Goal: Find specific page/section: Find specific page/section

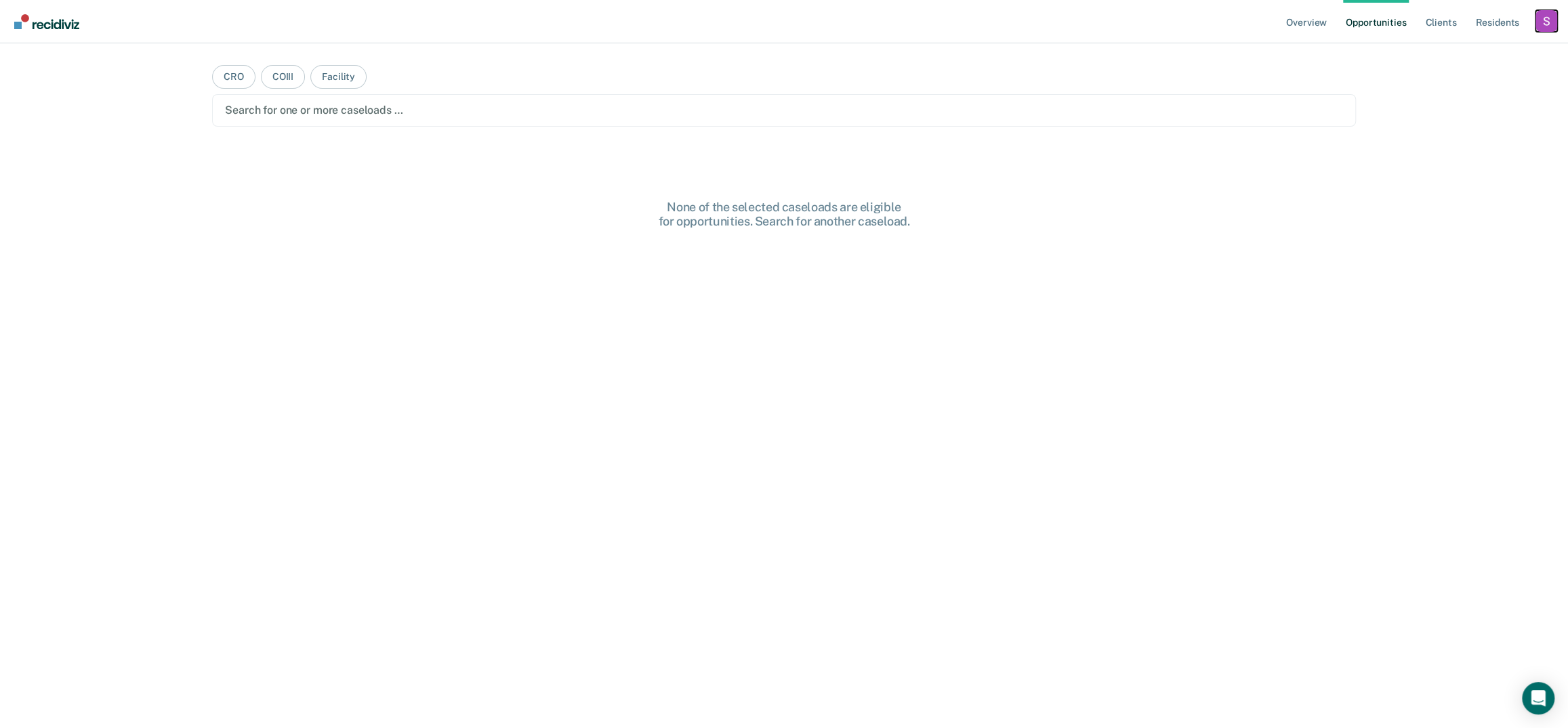
click at [1539, 24] on div "Profile dropdown button" at bounding box center [1546, 21] width 22 height 22
click at [1451, 55] on link "Profile" at bounding box center [1492, 55] width 109 height 12
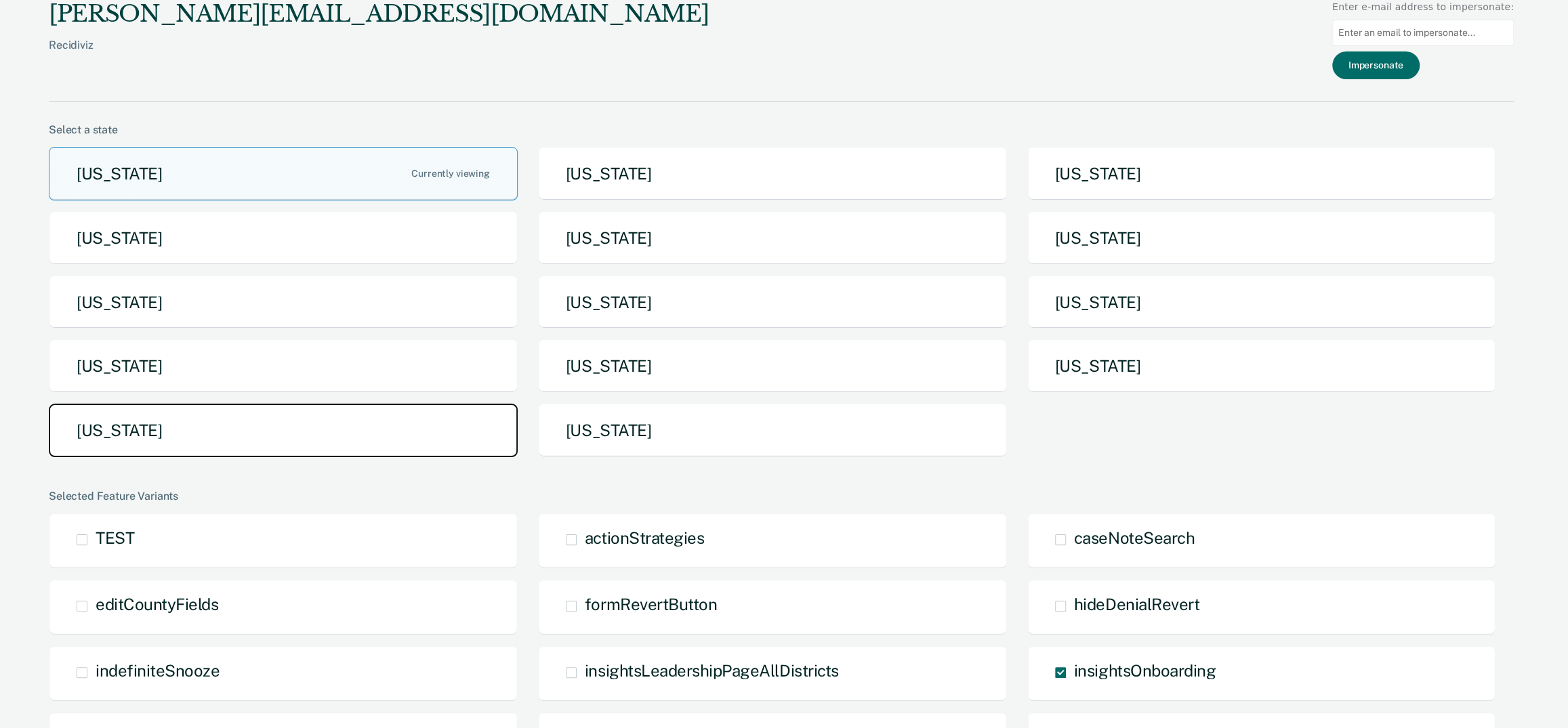
click at [308, 414] on button "[US_STATE]" at bounding box center [283, 431] width 469 height 53
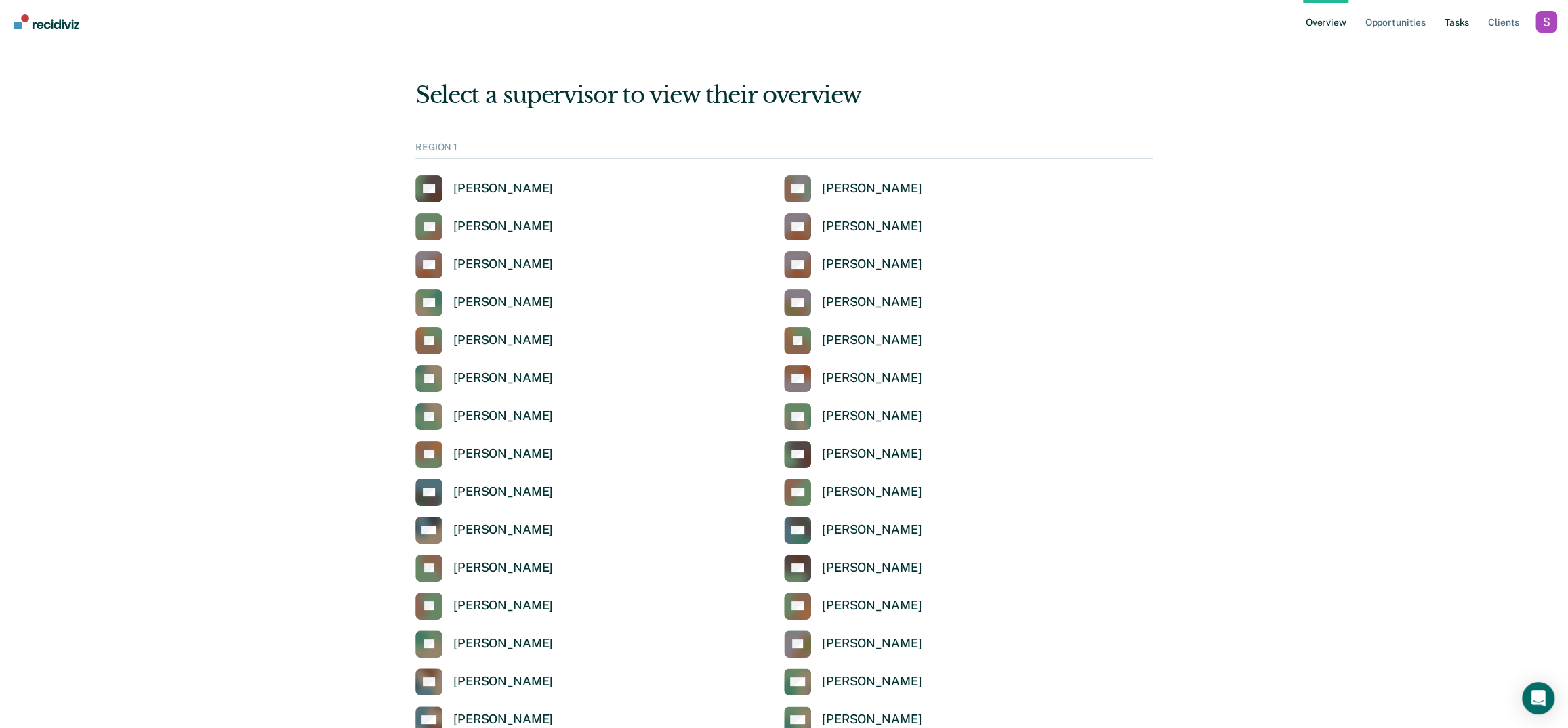
click at [1456, 10] on link "Tasks" at bounding box center [1457, 21] width 29 height 43
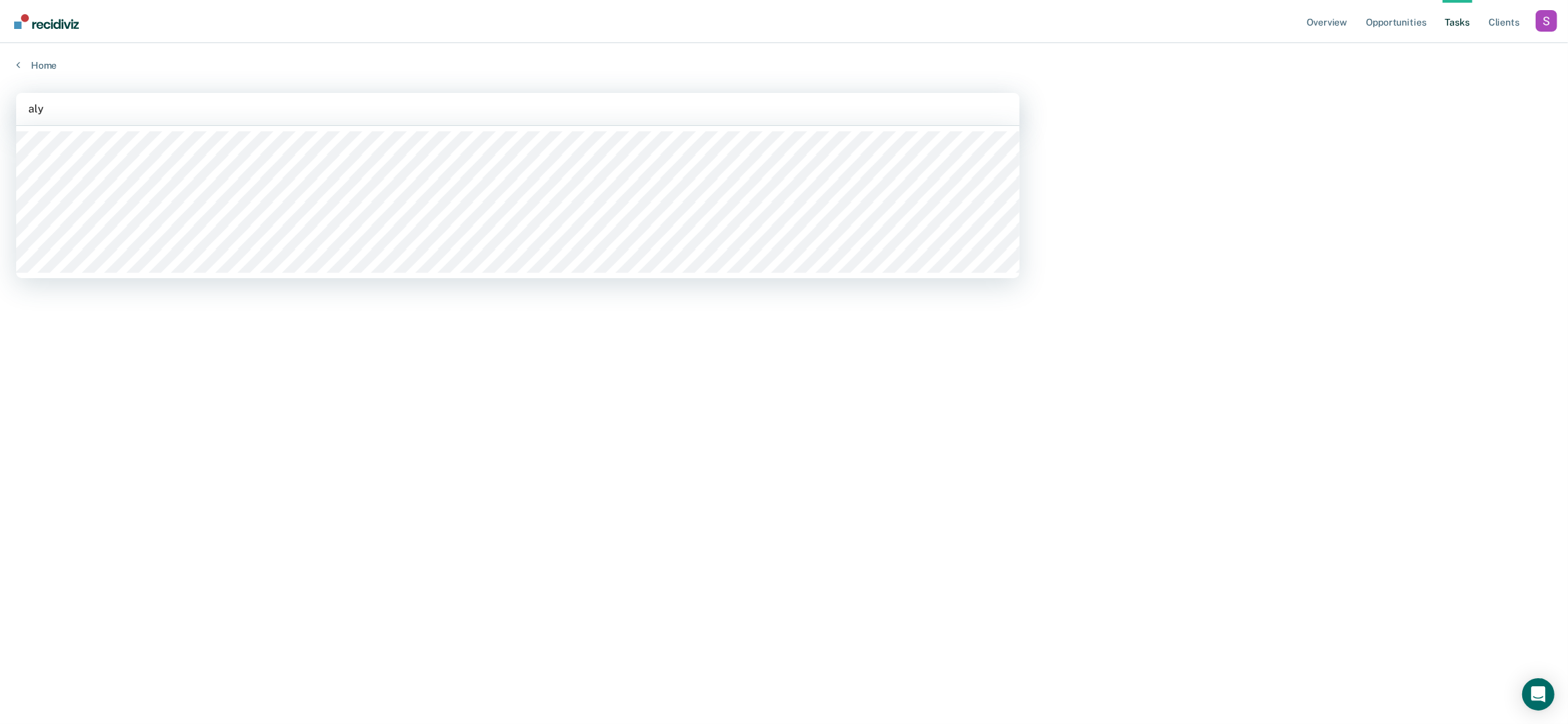
type input "alys"
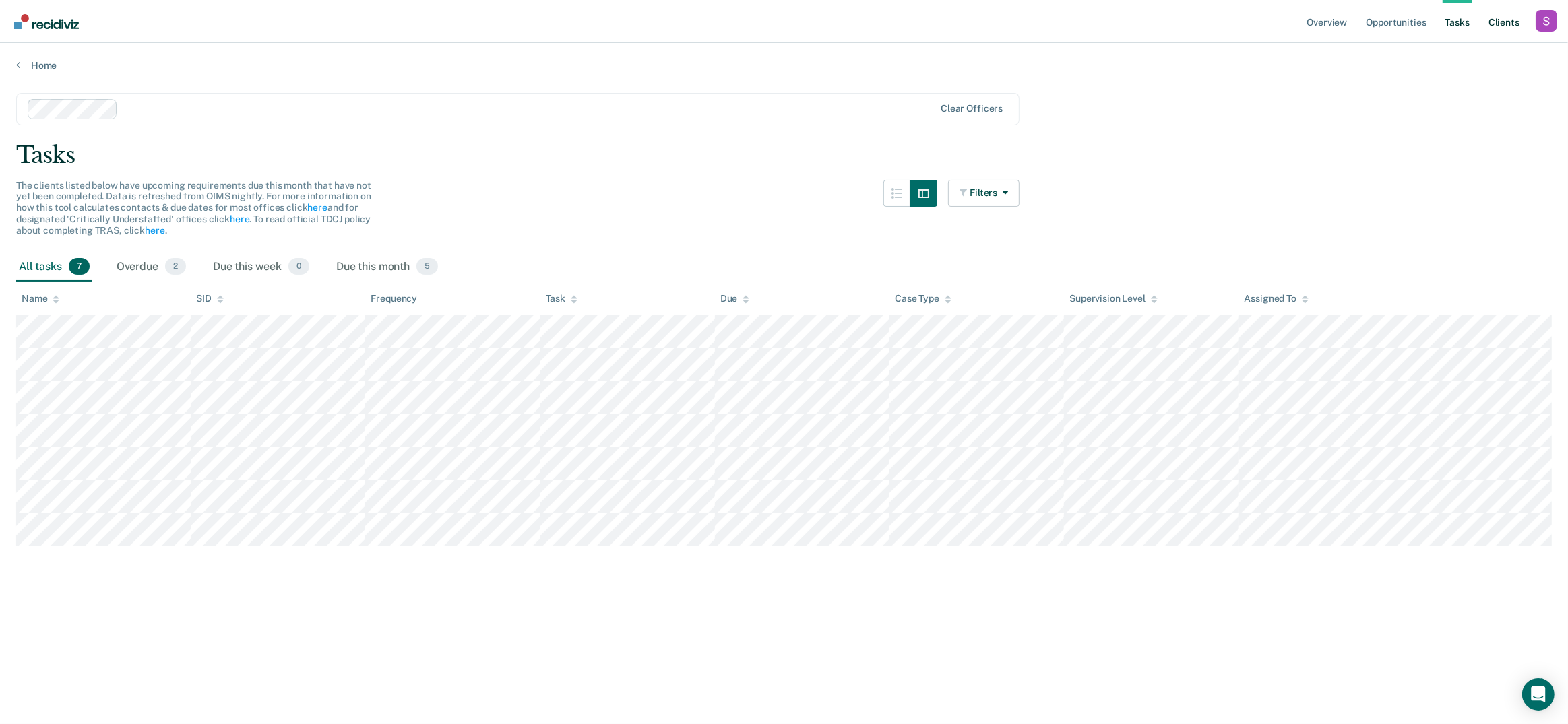
click at [1494, 16] on link "Client s" at bounding box center [1505, 21] width 37 height 43
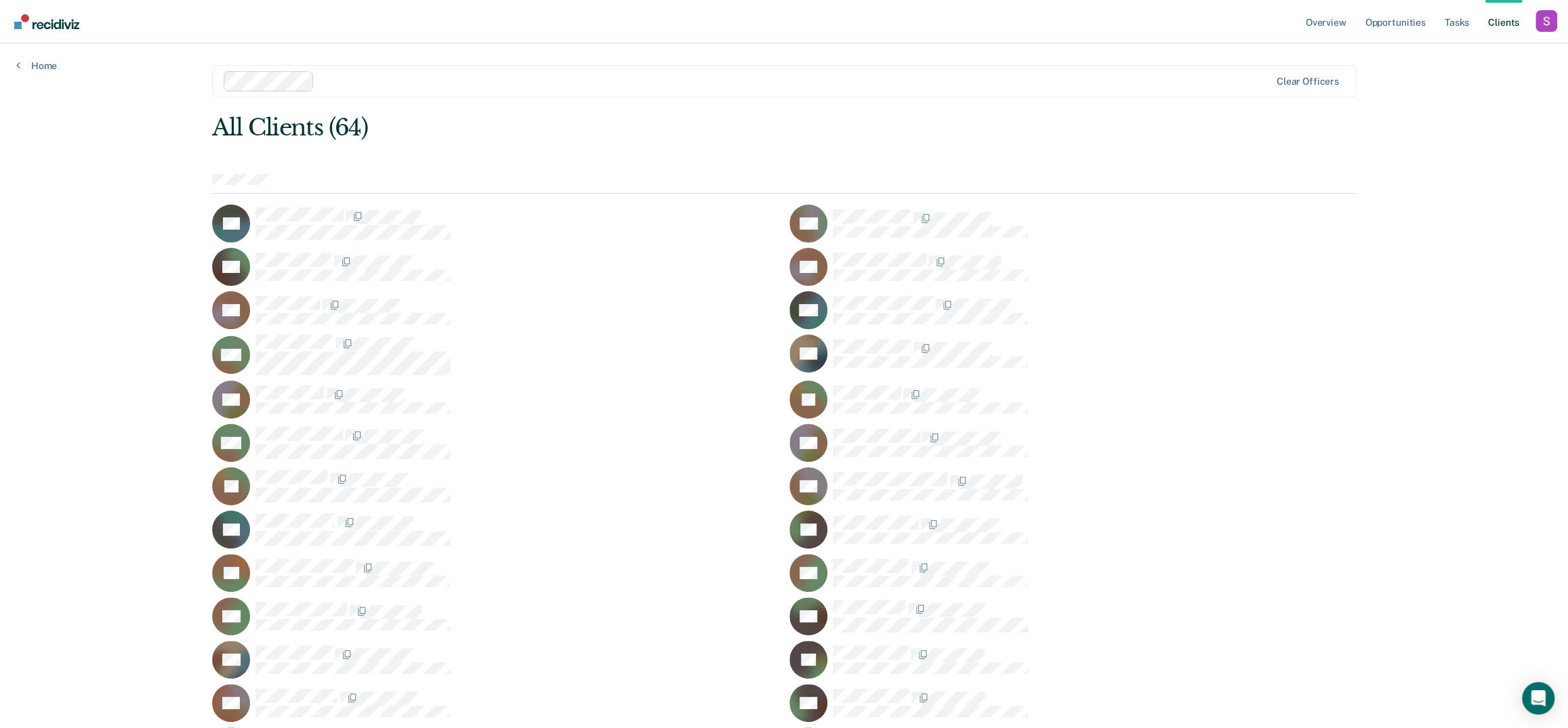
click at [1165, 34] on nav "Overview Opportunities Tasks Client s Profile How it works Log Out" at bounding box center [784, 21] width 1568 height 43
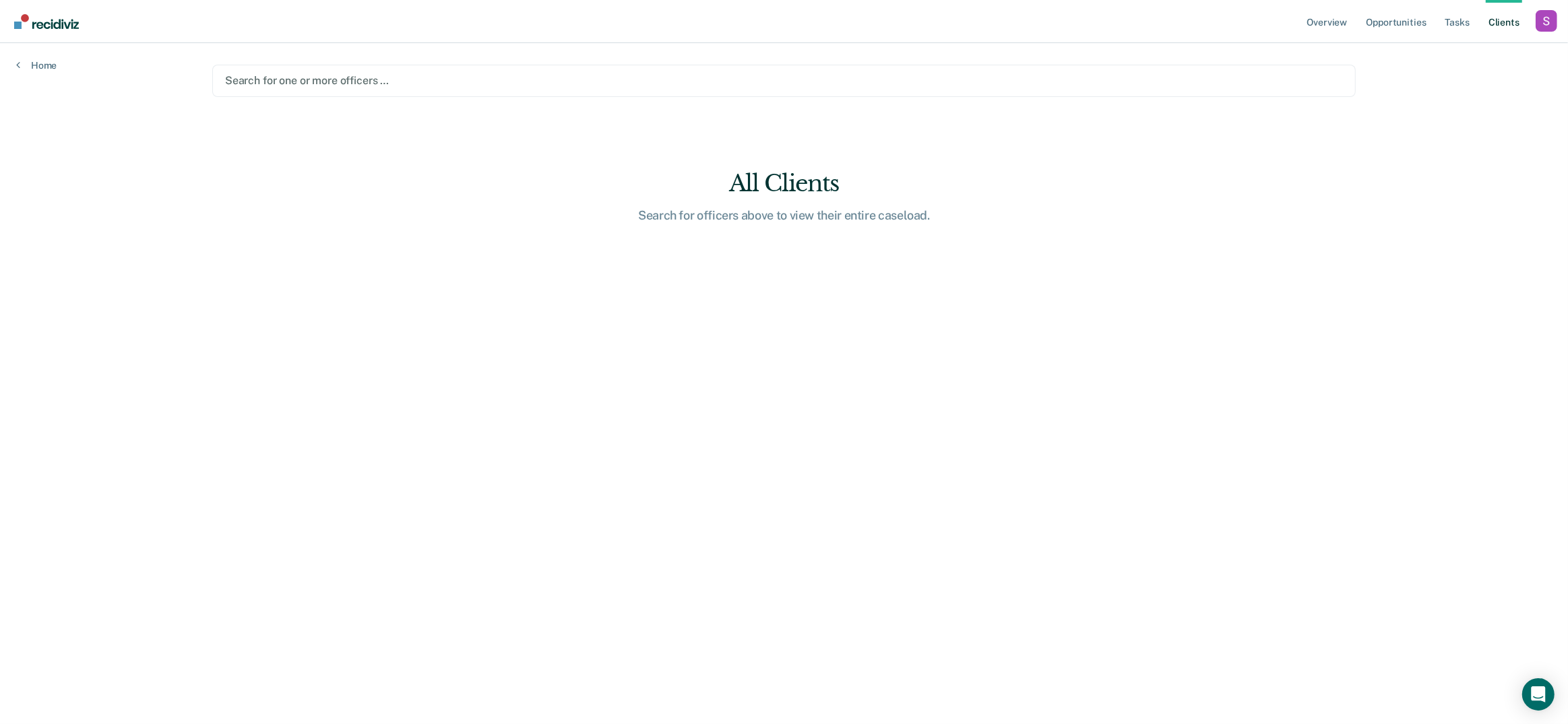
click at [298, 81] on div at bounding box center [784, 80] width 1118 height 16
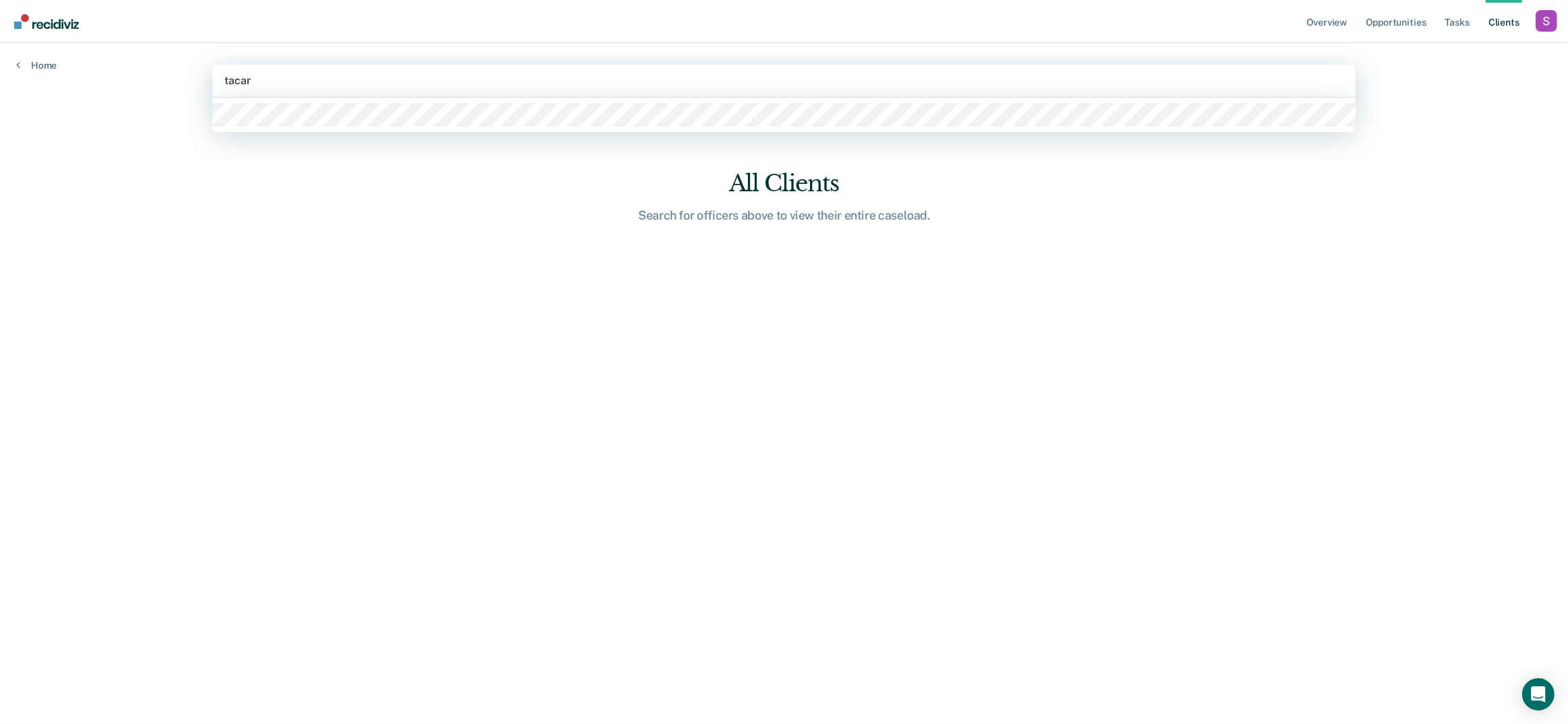
type input "tacarr"
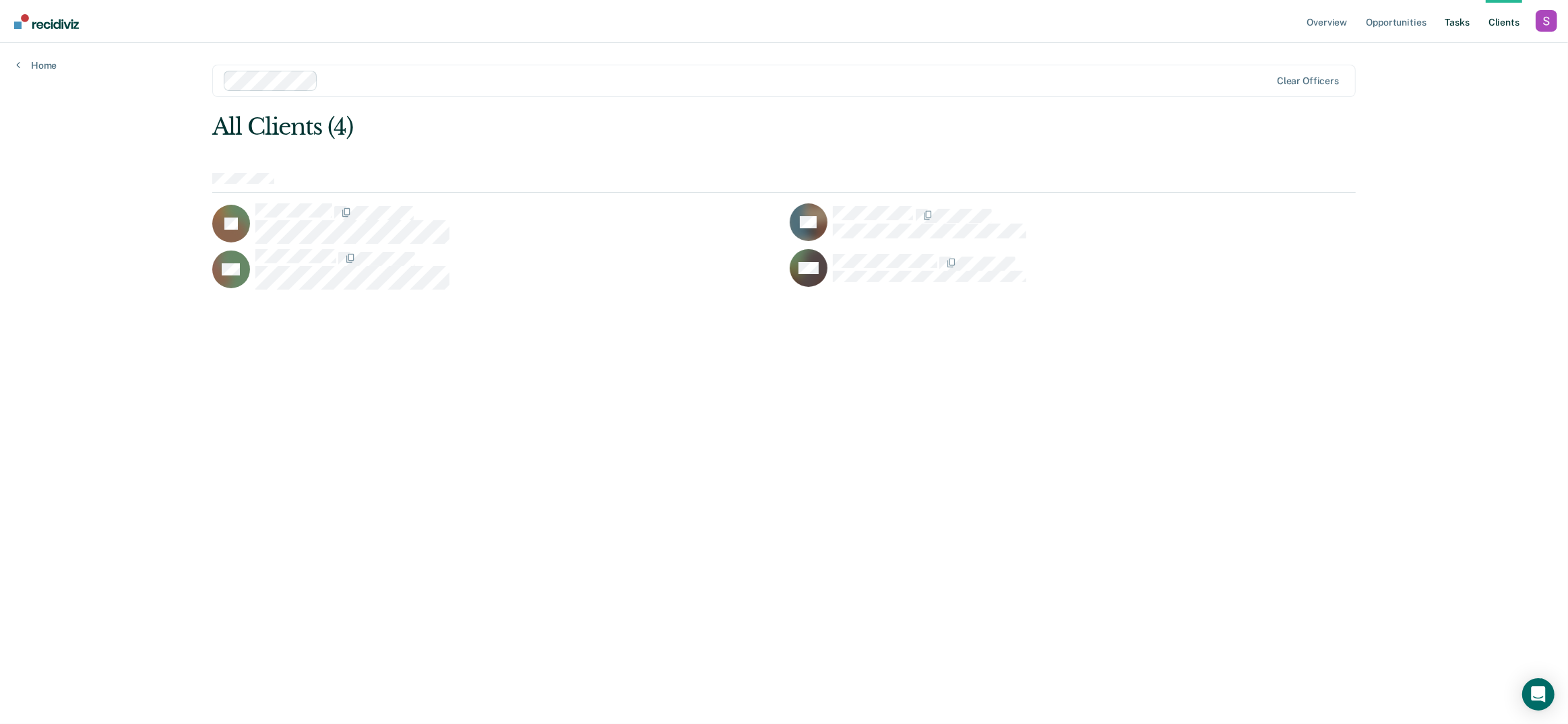
click at [1465, 16] on link "Tasks" at bounding box center [1457, 21] width 29 height 43
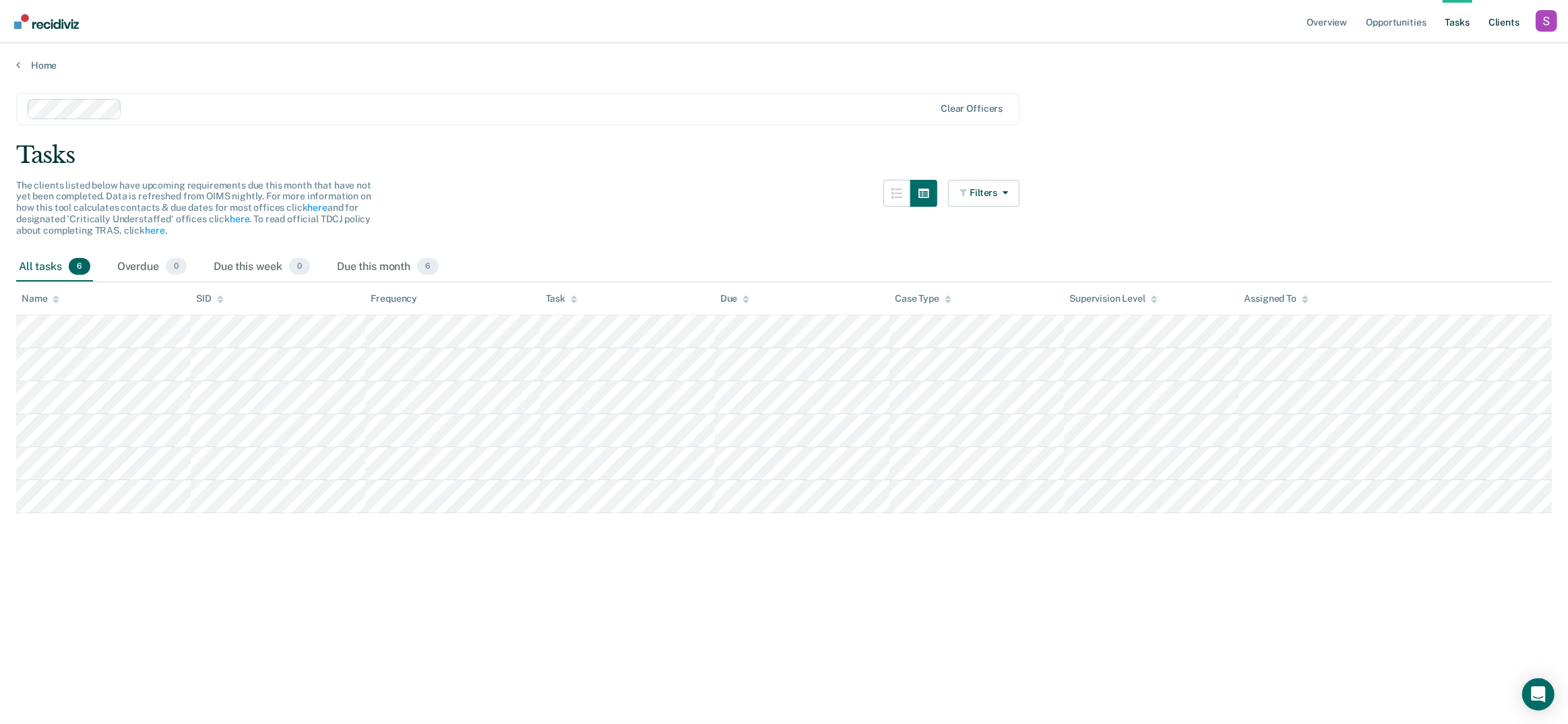
click at [1497, 23] on link "Client s" at bounding box center [1505, 21] width 37 height 43
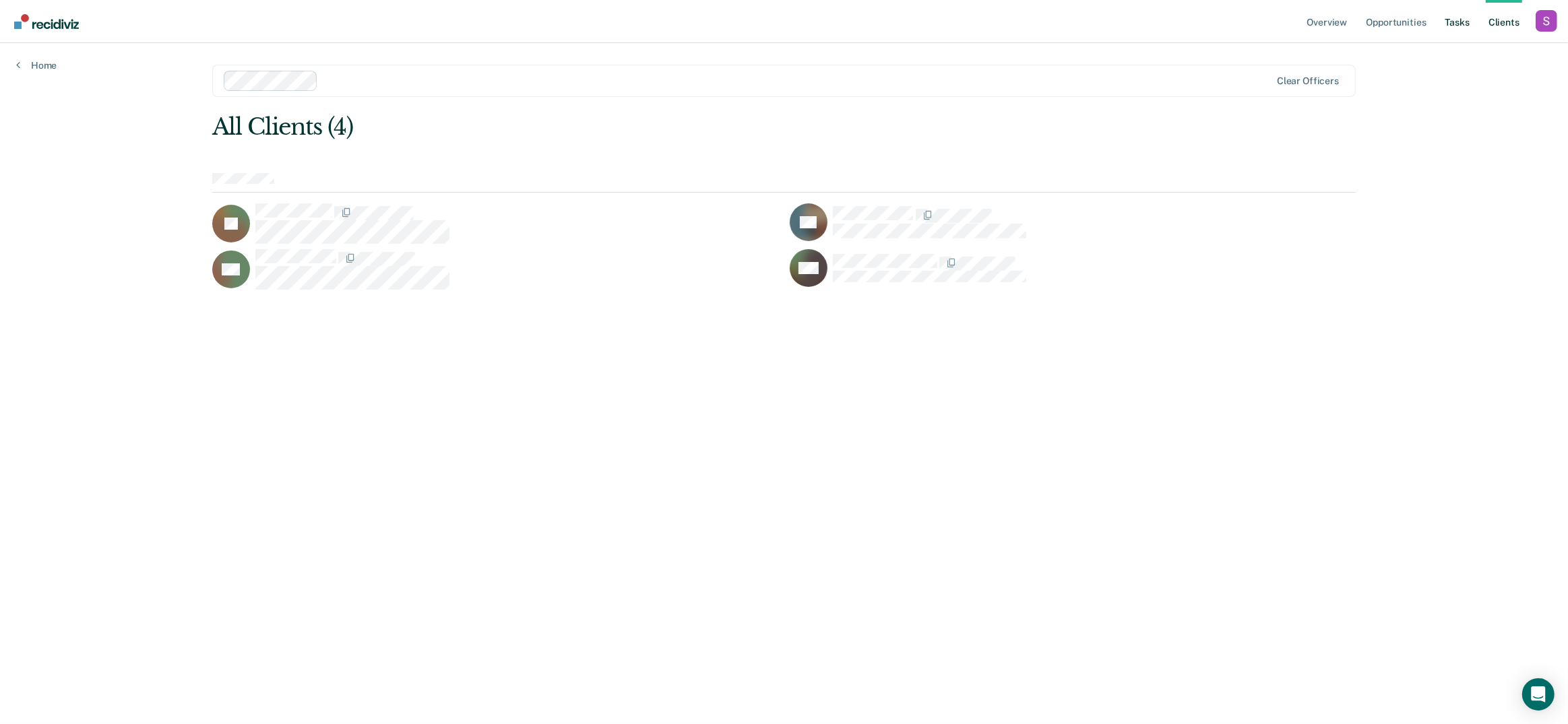
click at [1457, 19] on link "Tasks" at bounding box center [1457, 21] width 29 height 43
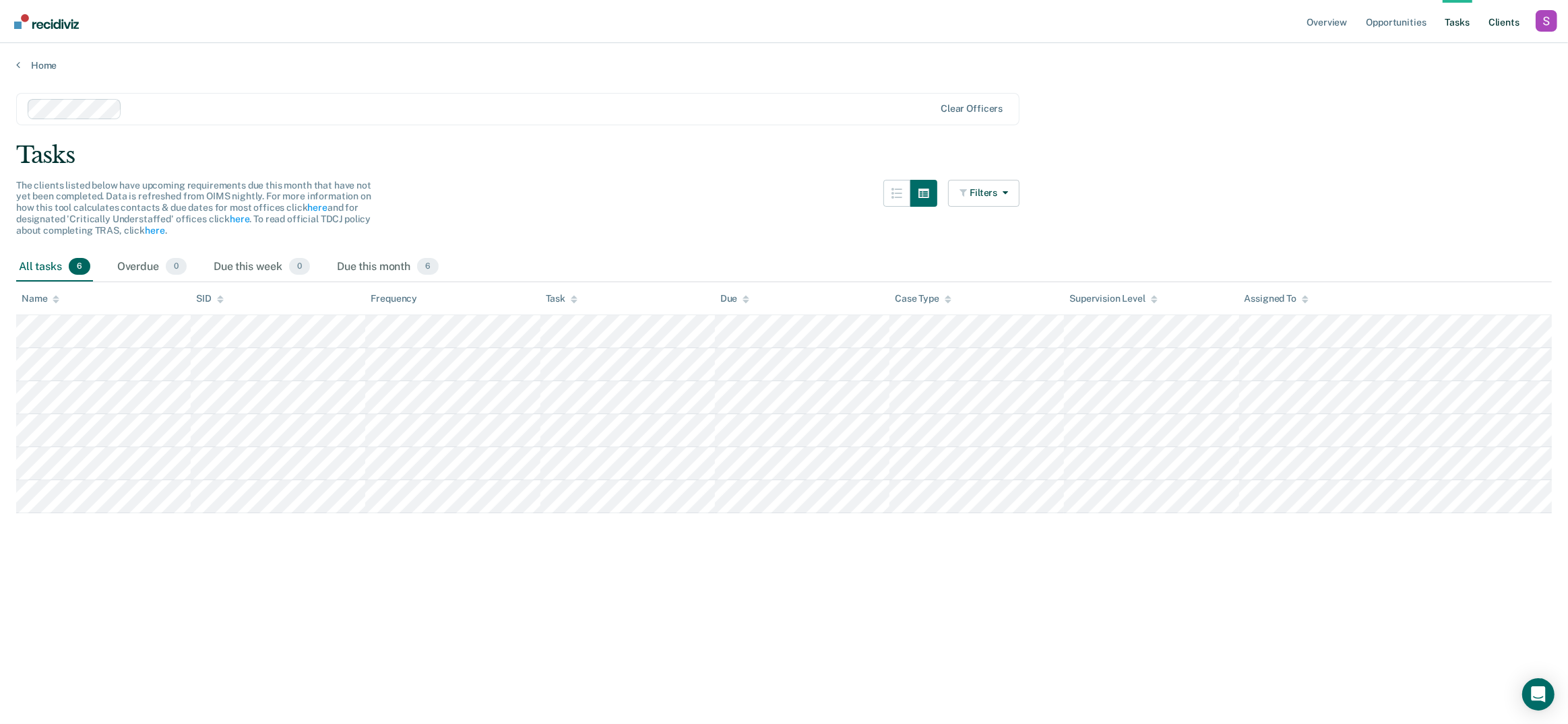
click at [1504, 25] on link "Client s" at bounding box center [1505, 21] width 37 height 43
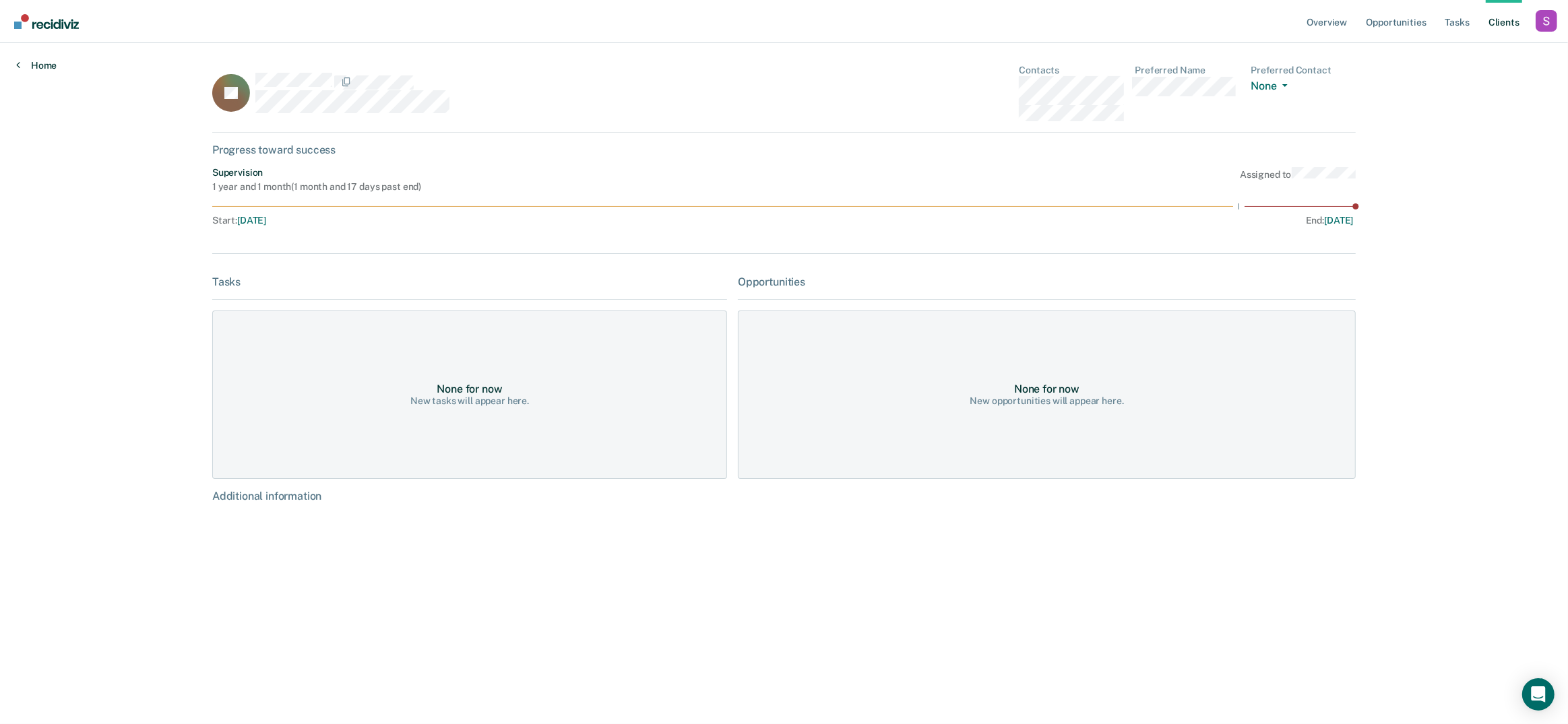
click at [23, 62] on link "Home" at bounding box center [37, 65] width 40 height 12
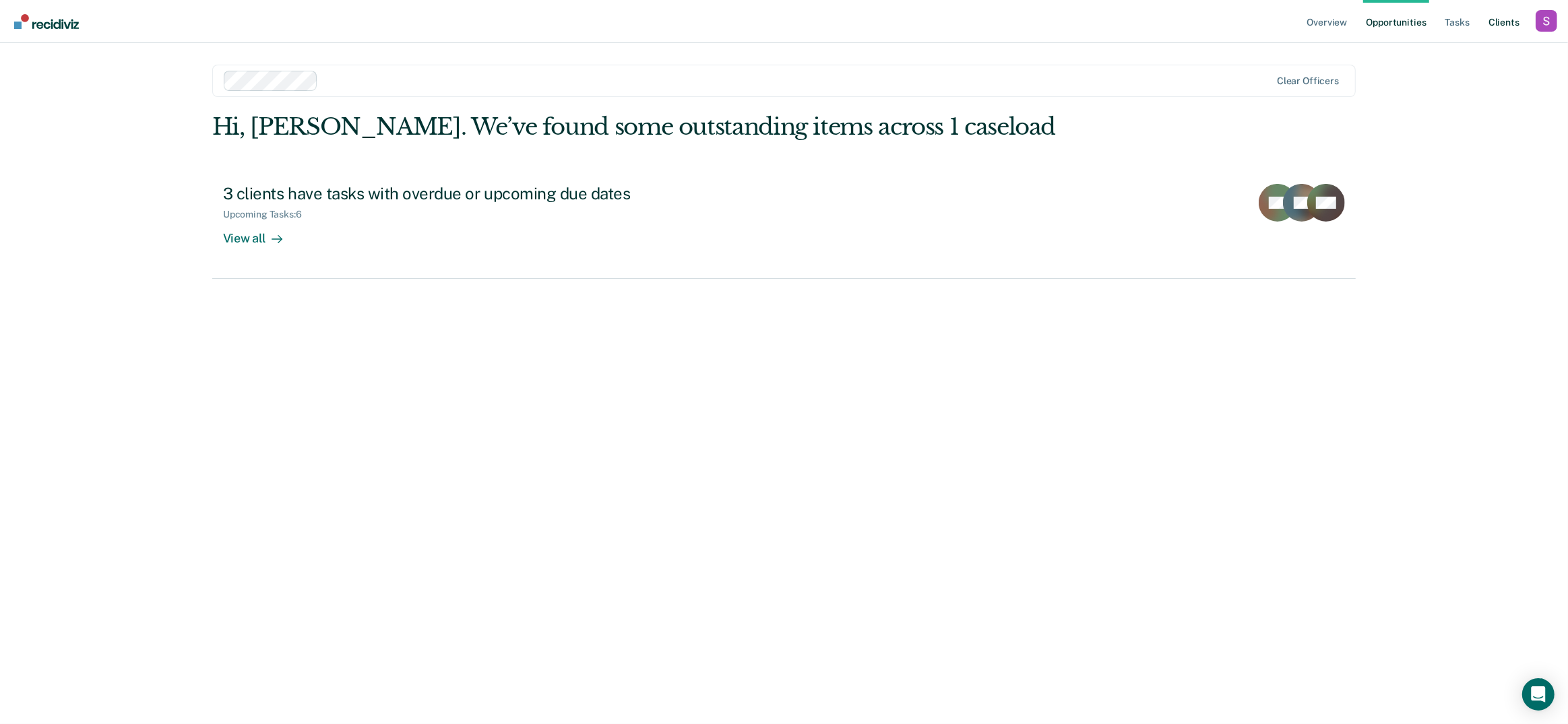
click at [1494, 25] on link "Client s" at bounding box center [1505, 21] width 37 height 43
